Goal: Check status: Check status

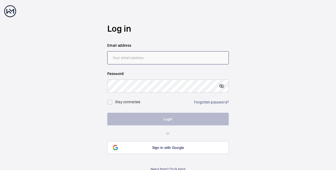
click at [167, 59] on input "email" at bounding box center [167, 57] width 121 height 13
type input "[PERSON_NAME][EMAIL_ADDRESS][PERSON_NAME][DOMAIN_NAME]"
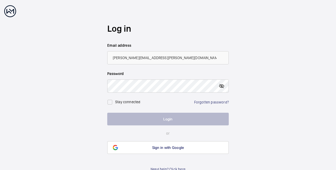
click at [222, 85] on mat-icon at bounding box center [221, 86] width 6 height 6
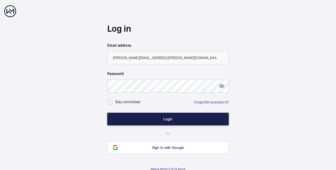
click at [175, 115] on button "Login" at bounding box center [167, 119] width 121 height 13
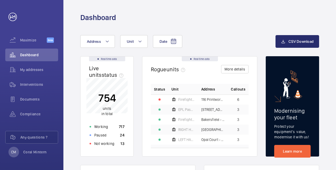
click at [110, 122] on div "754 units in total Working 717 Paused 24 Not working 13" at bounding box center [106, 113] width 41 height 70
click at [111, 123] on div "754 units in total Working 717 Paused 24 Not working 13" at bounding box center [106, 113] width 41 height 70
click at [115, 125] on div "Working 717" at bounding box center [106, 126] width 41 height 8
